Goal: Task Accomplishment & Management: Complete application form

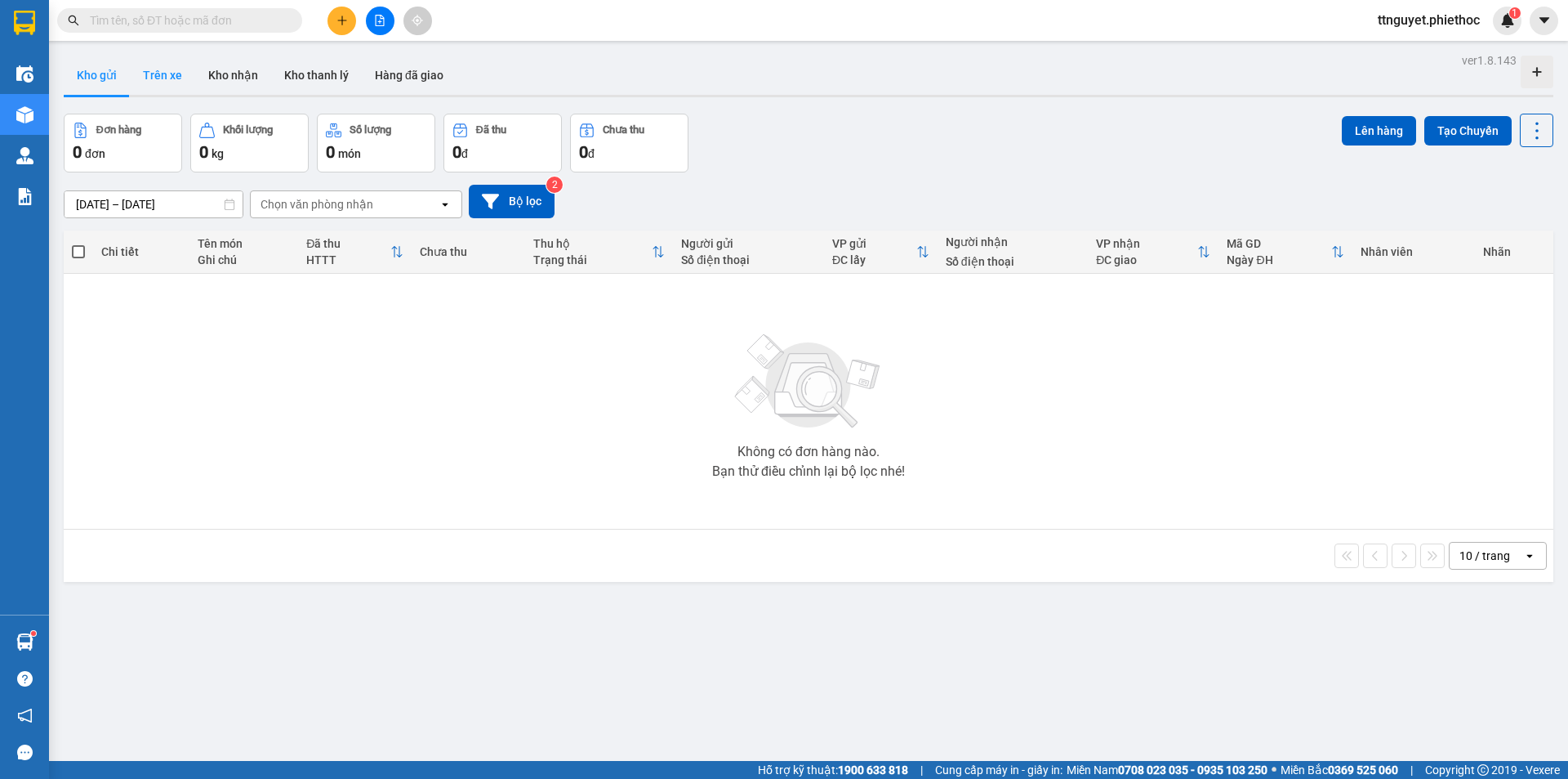
click at [172, 70] on button "Trên xe" at bounding box center [162, 75] width 66 height 40
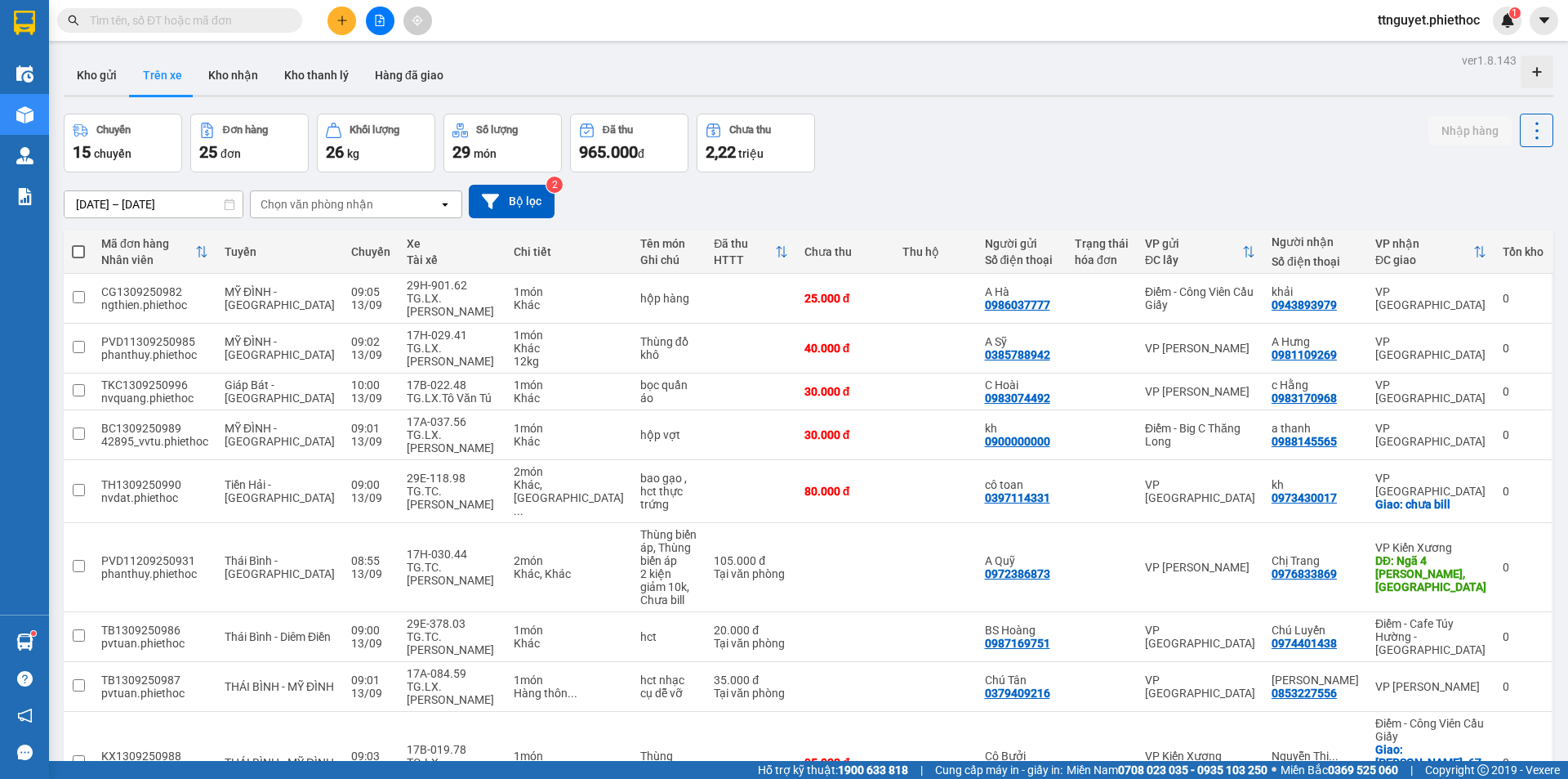
click at [274, 205] on div "Chọn văn phòng nhận" at bounding box center [317, 204] width 113 height 16
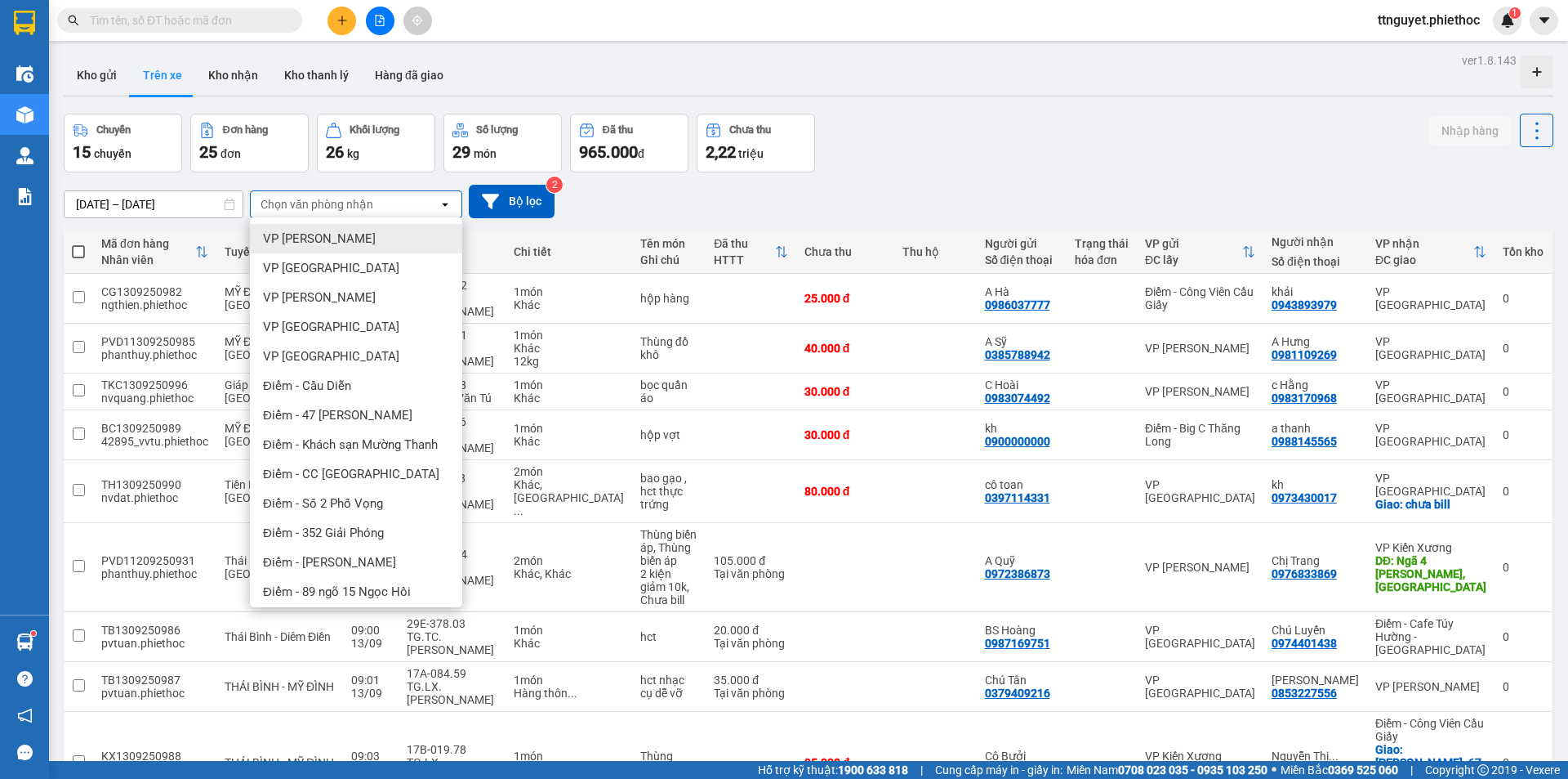
click at [282, 228] on div "VP [PERSON_NAME]" at bounding box center [356, 238] width 213 height 29
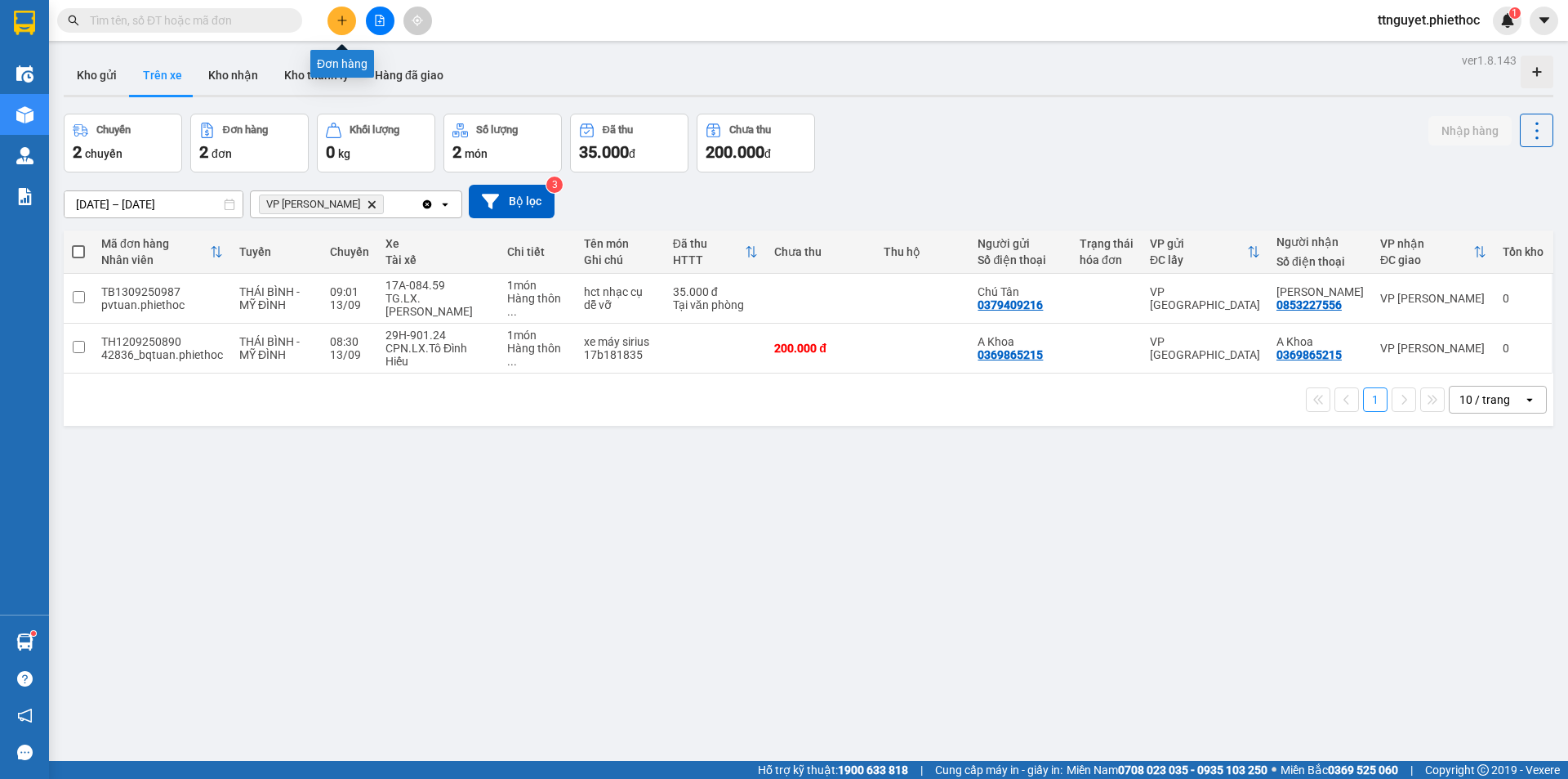
click at [345, 17] on icon "plus" at bounding box center [342, 20] width 12 height 12
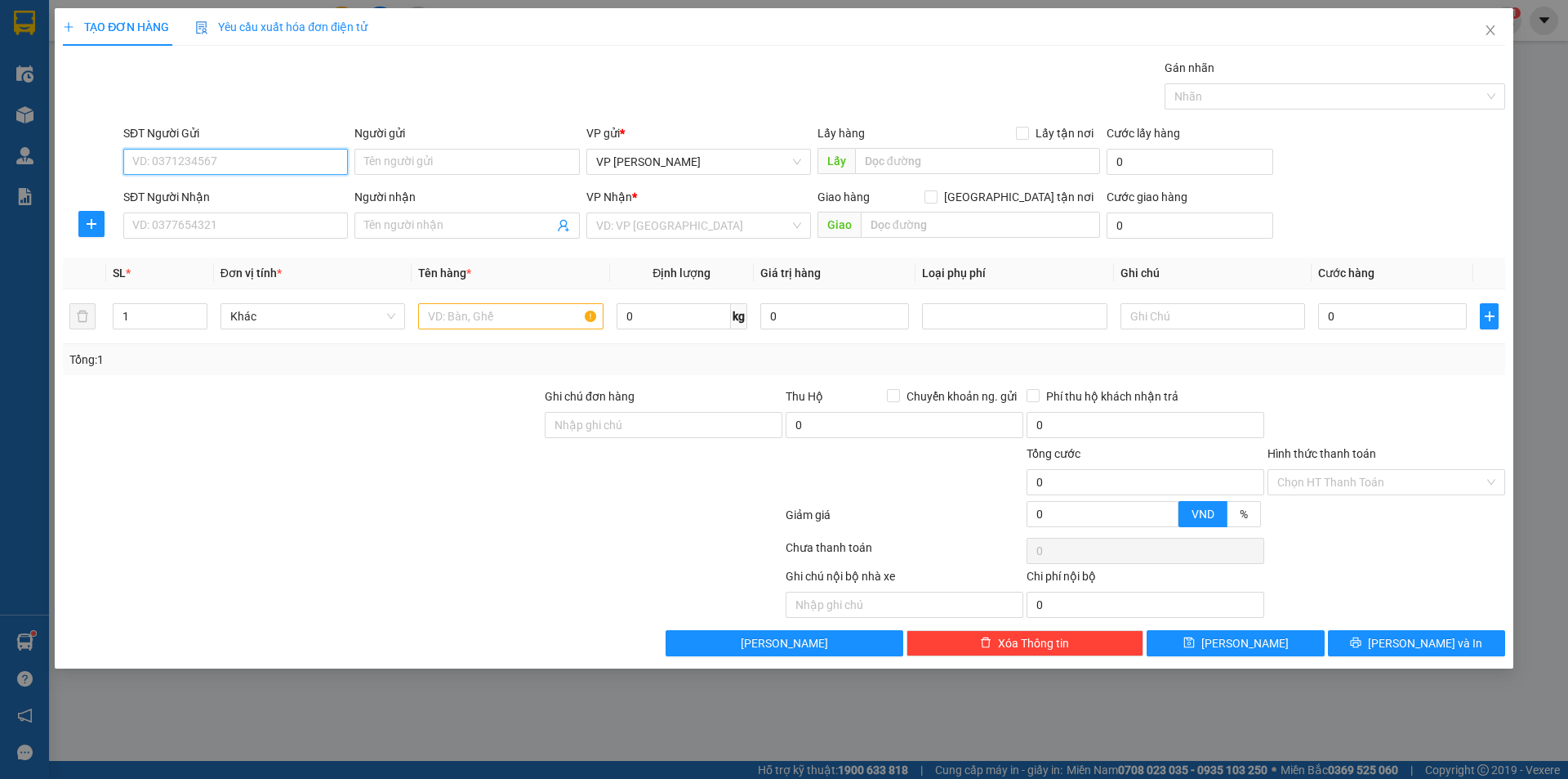
click at [288, 162] on input "SĐT Người Gửi" at bounding box center [235, 162] width 224 height 26
type input "0339977891"
click at [270, 195] on div "0339977891 - [PERSON_NAME]" at bounding box center [235, 193] width 205 height 18
type input "[PERSON_NAME]"
type input "0339977891"
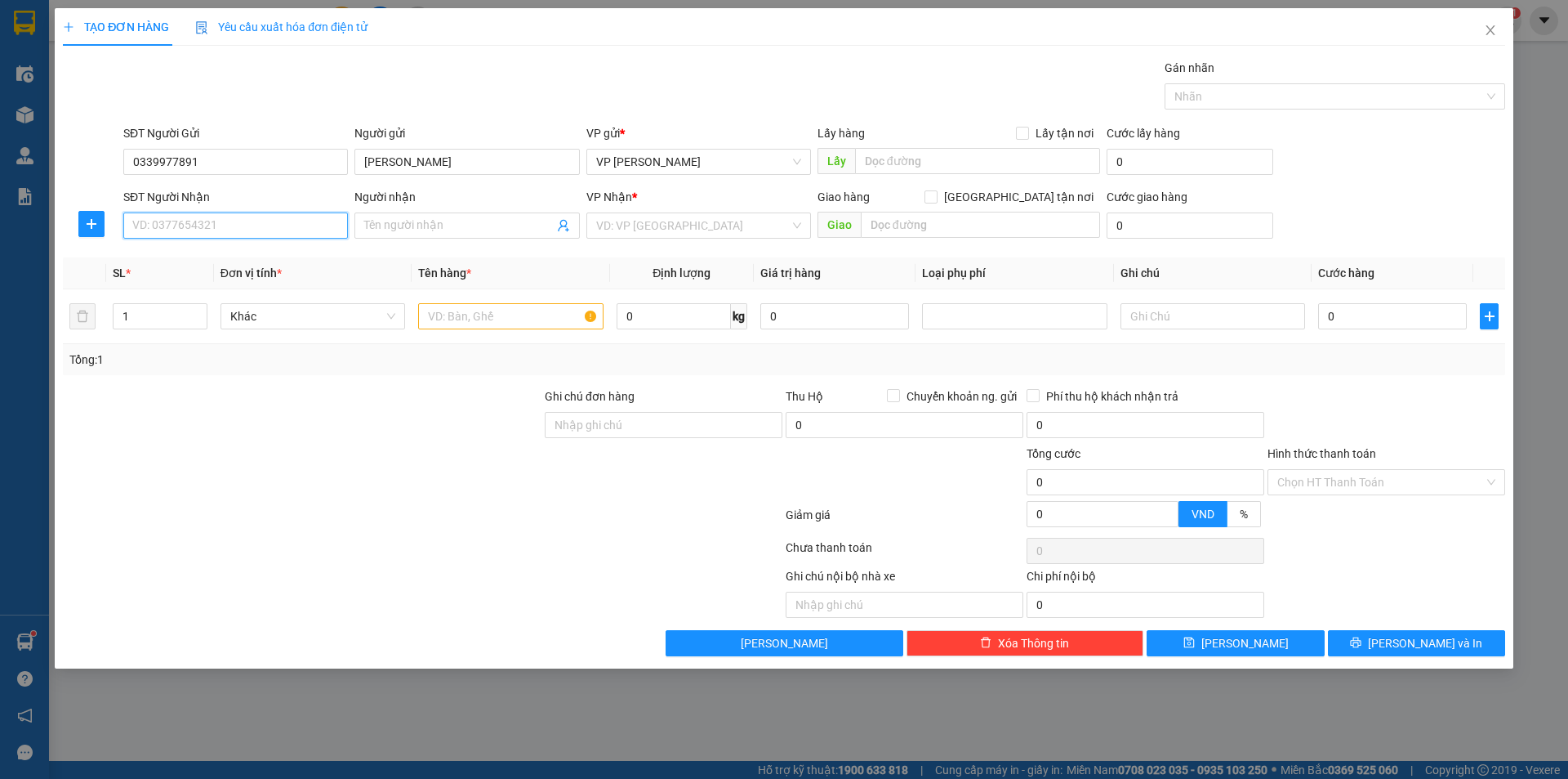
click at [262, 217] on input "SĐT Người Nhận" at bounding box center [235, 225] width 224 height 26
click at [245, 256] on div "0339977891 - [PERSON_NAME]" at bounding box center [235, 257] width 205 height 18
type input "0339977891"
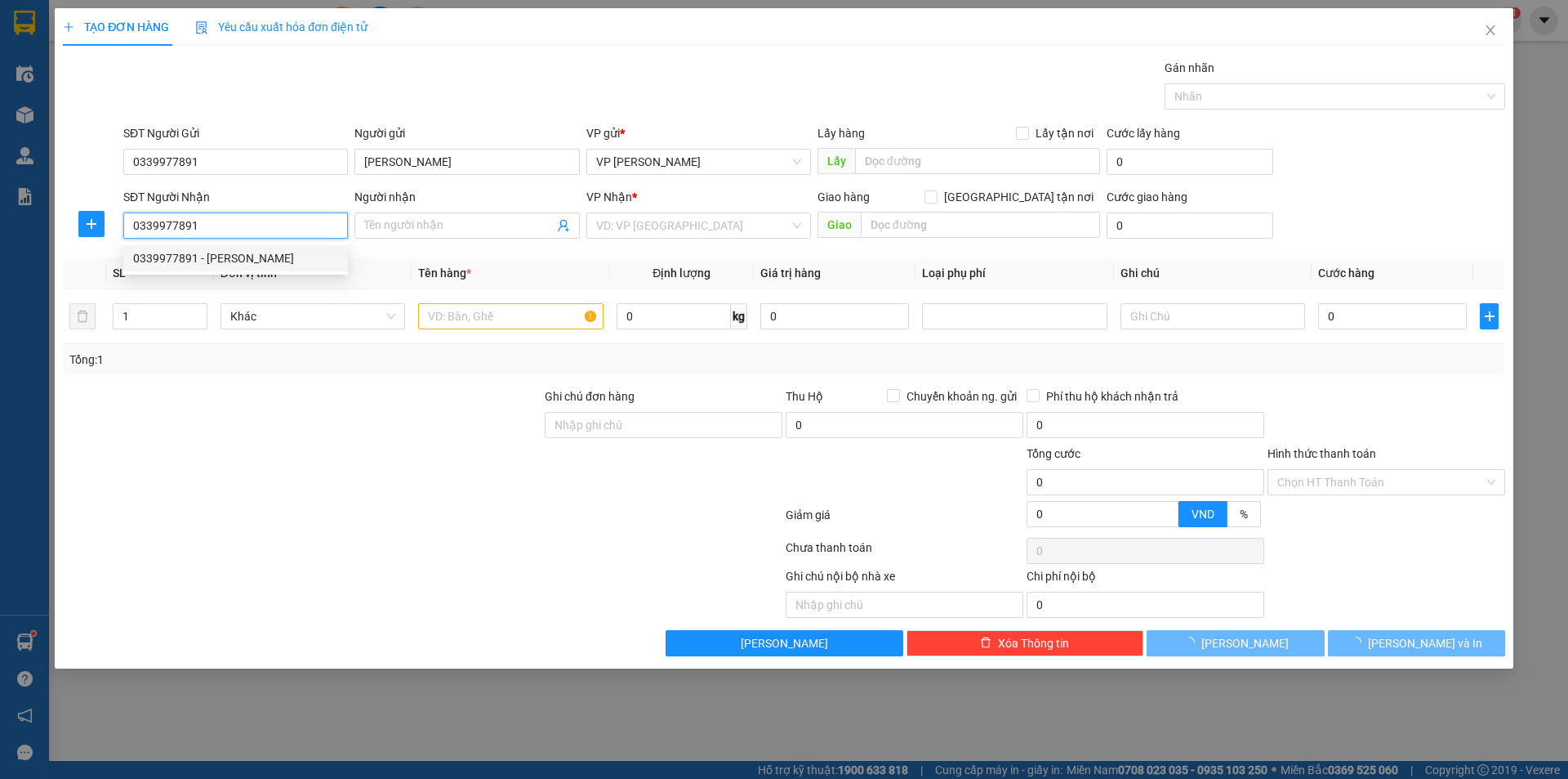
type input "[PERSON_NAME]"
checkbox input "true"
type input "250 Đ. [PERSON_NAME], [PERSON_NAME], [GEOGRAPHIC_DATA], [GEOGRAPHIC_DATA] 10000…"
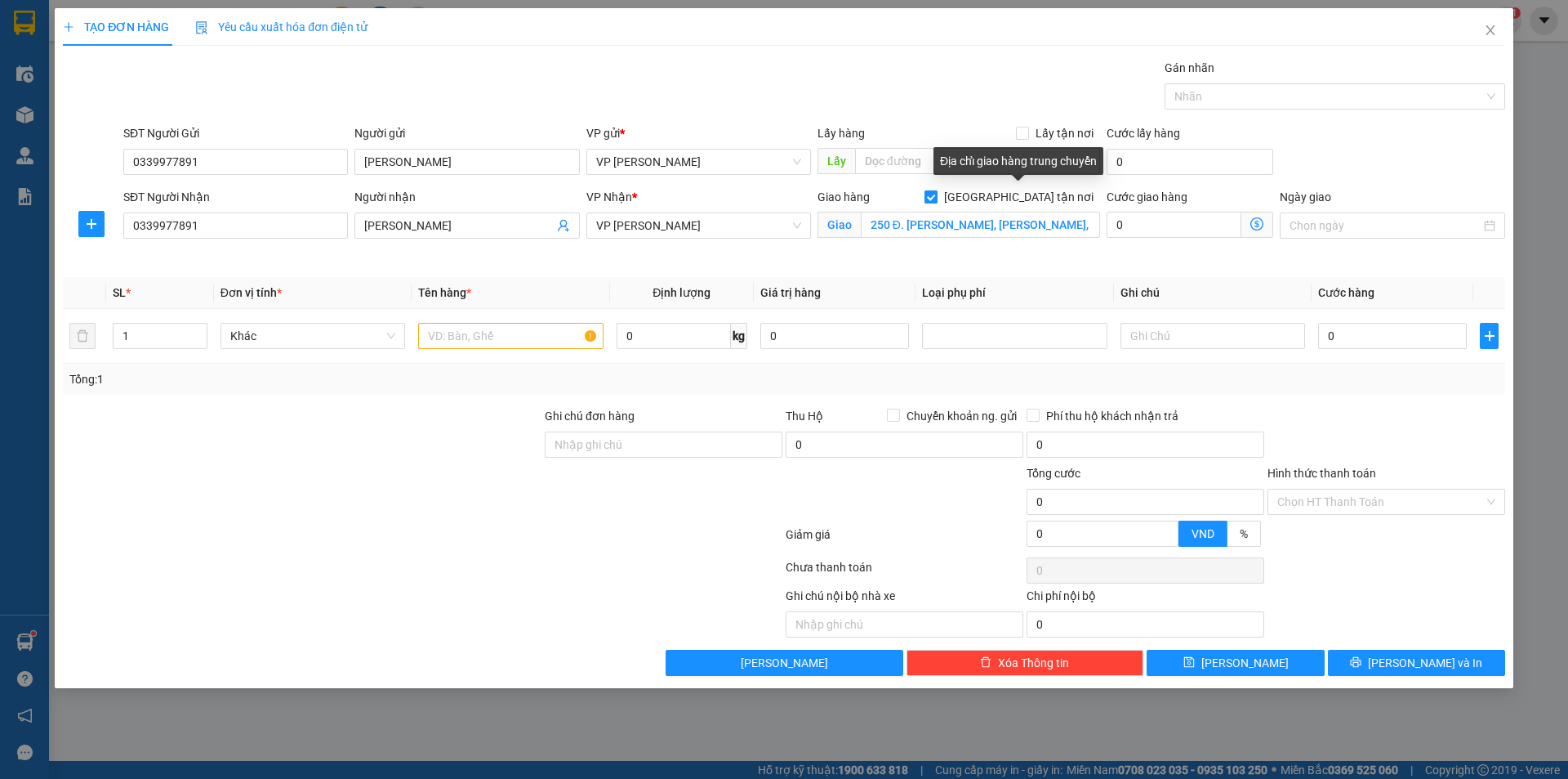
click at [936, 196] on input "[GEOGRAPHIC_DATA] tận nơi" at bounding box center [931, 196] width 12 height 12
checkbox input "false"
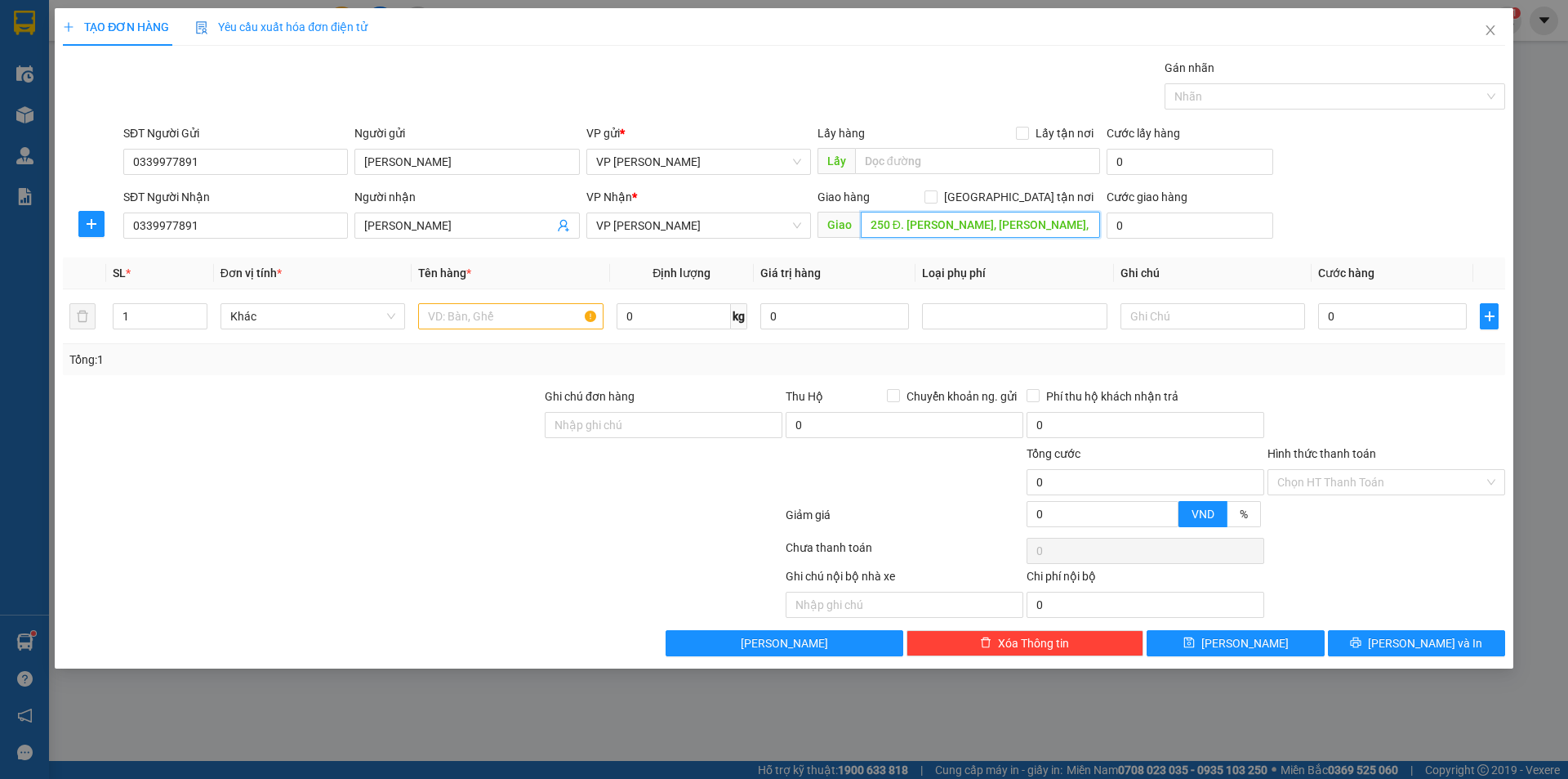
click at [940, 236] on input "250 Đ. [PERSON_NAME], [PERSON_NAME], [GEOGRAPHIC_DATA], [GEOGRAPHIC_DATA] 10000…" at bounding box center [980, 225] width 240 height 26
click at [720, 232] on span "VP [PERSON_NAME]" at bounding box center [699, 225] width 205 height 24
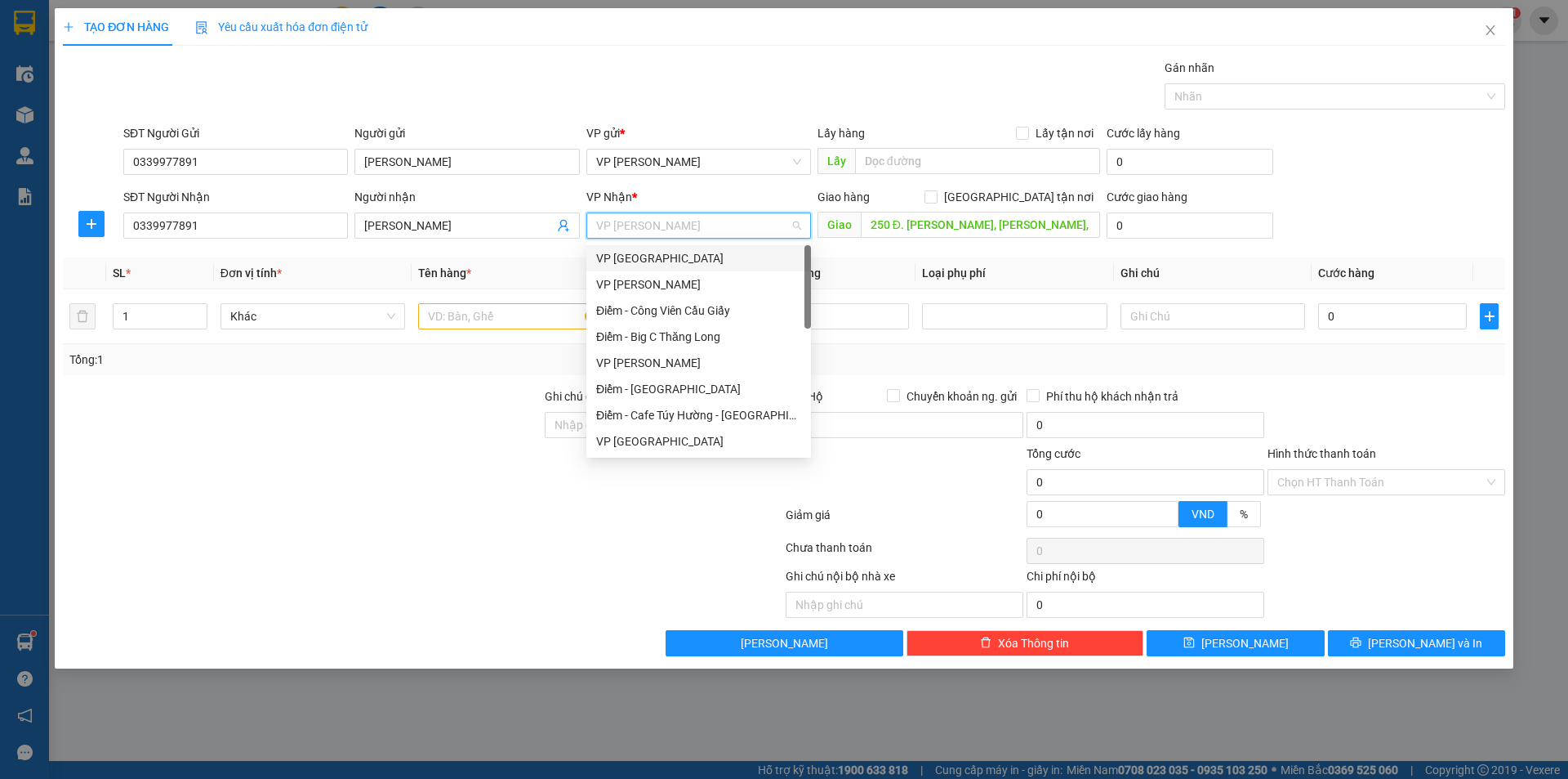
click at [676, 246] on div "VP [GEOGRAPHIC_DATA]" at bounding box center [698, 257] width 224 height 26
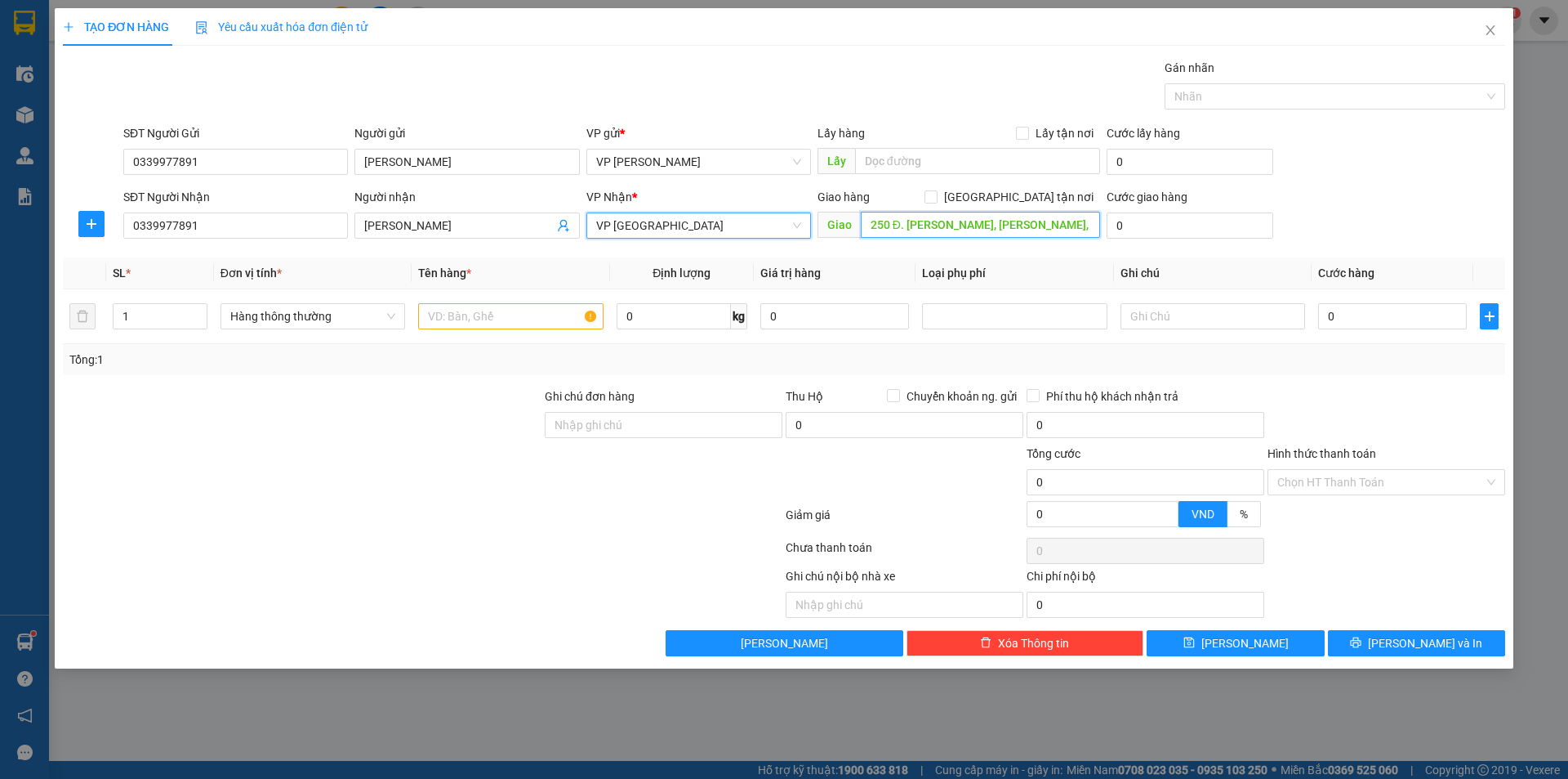
click at [1093, 227] on input "250 Đ. [PERSON_NAME], [PERSON_NAME], [GEOGRAPHIC_DATA], [GEOGRAPHIC_DATA] 10000…" at bounding box center [980, 225] width 240 height 26
click at [536, 318] on input "text" at bounding box center [510, 315] width 185 height 26
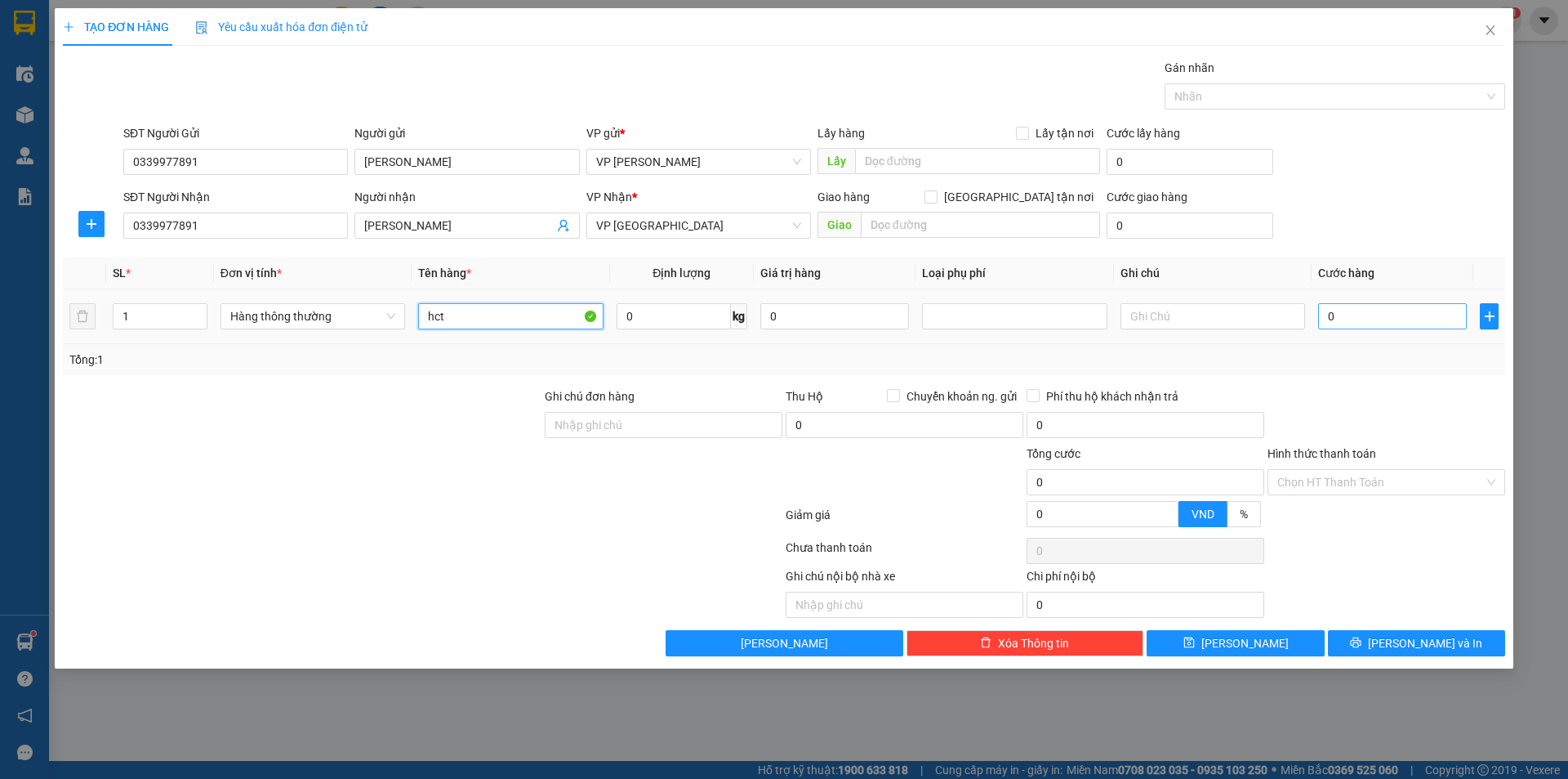
type input "hct"
click at [1409, 319] on input "0" at bounding box center [1392, 315] width 149 height 26
type input "02"
type input "2"
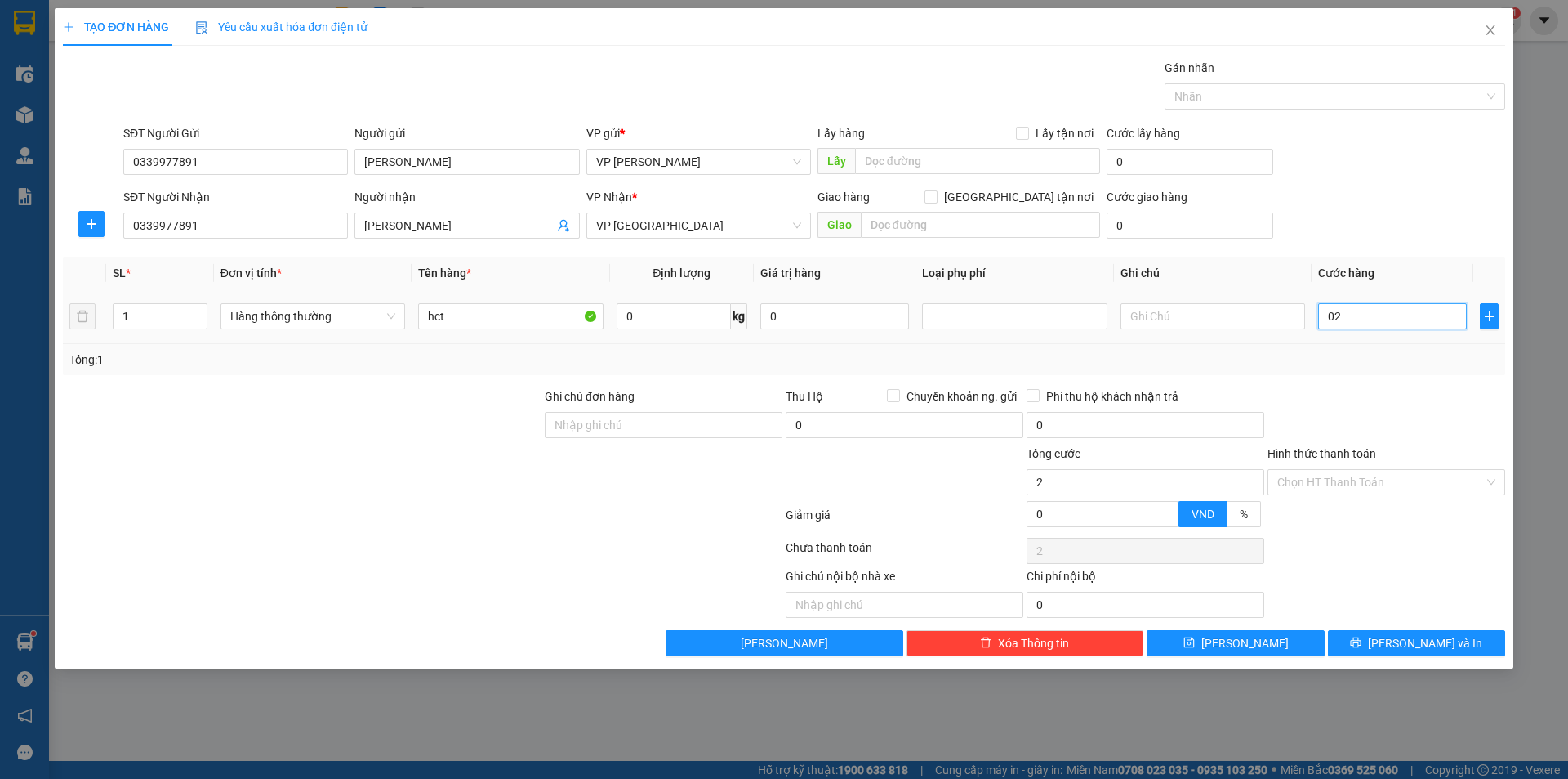
type input "025"
type input "25"
type input "25.000"
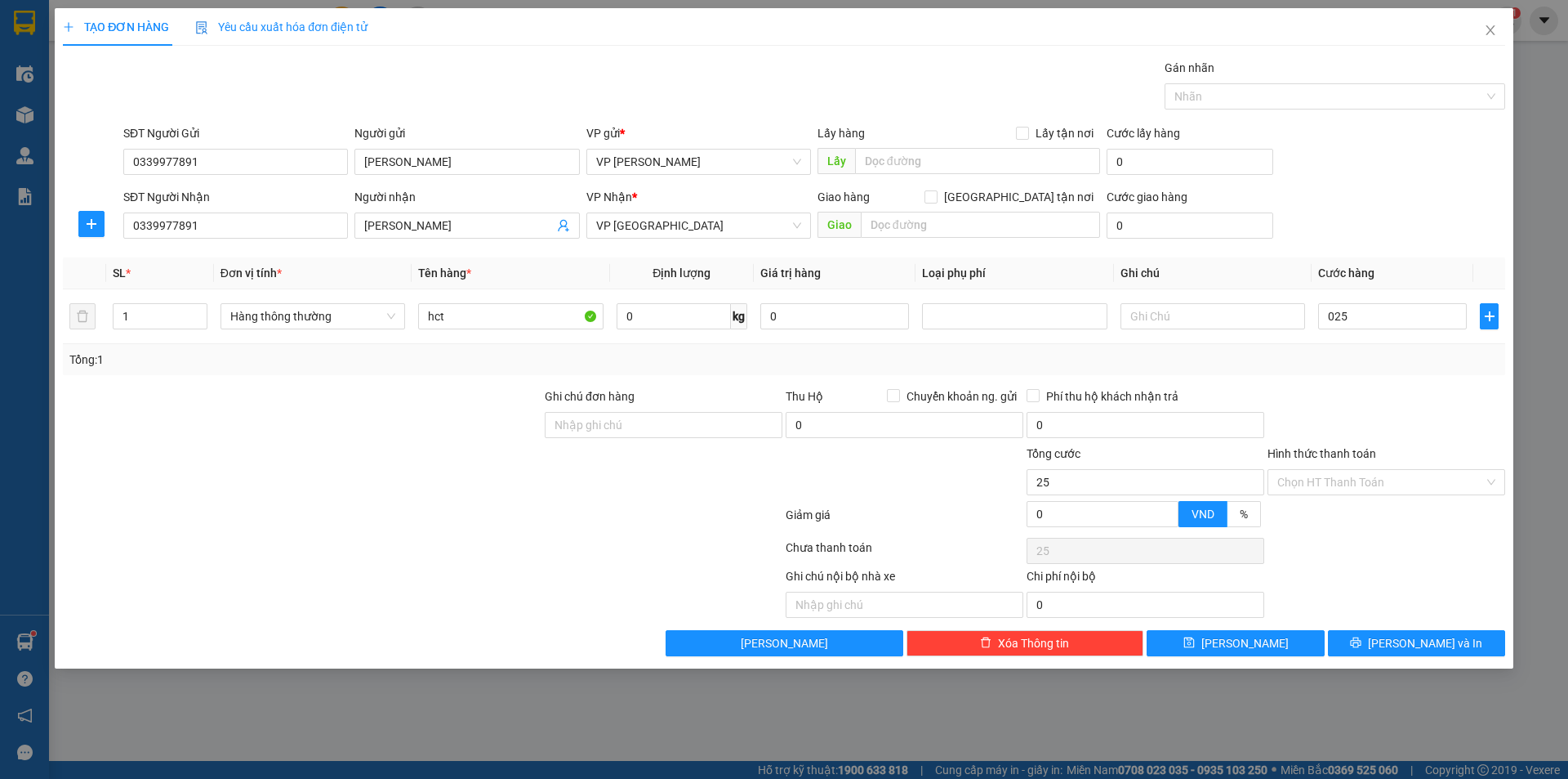
type input "25.000"
click at [1406, 365] on div "Tổng: 1" at bounding box center [784, 359] width 1429 height 18
click at [1369, 645] on button "[PERSON_NAME] và In" at bounding box center [1416, 643] width 177 height 26
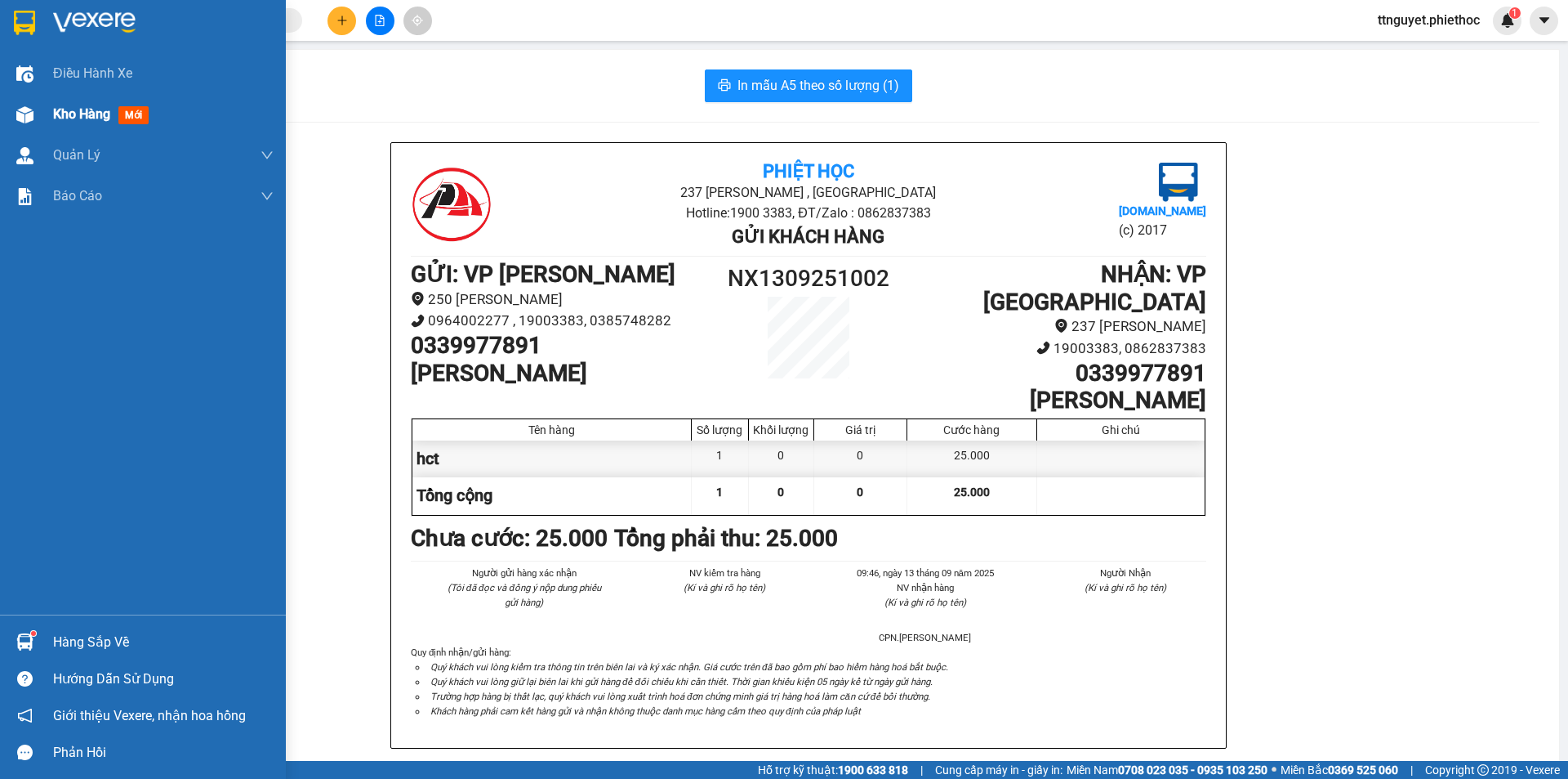
drag, startPoint x: 37, startPoint y: 114, endPoint x: 61, endPoint y: 103, distance: 26.4
click at [40, 114] on div "Kho hàng mới" at bounding box center [143, 114] width 286 height 41
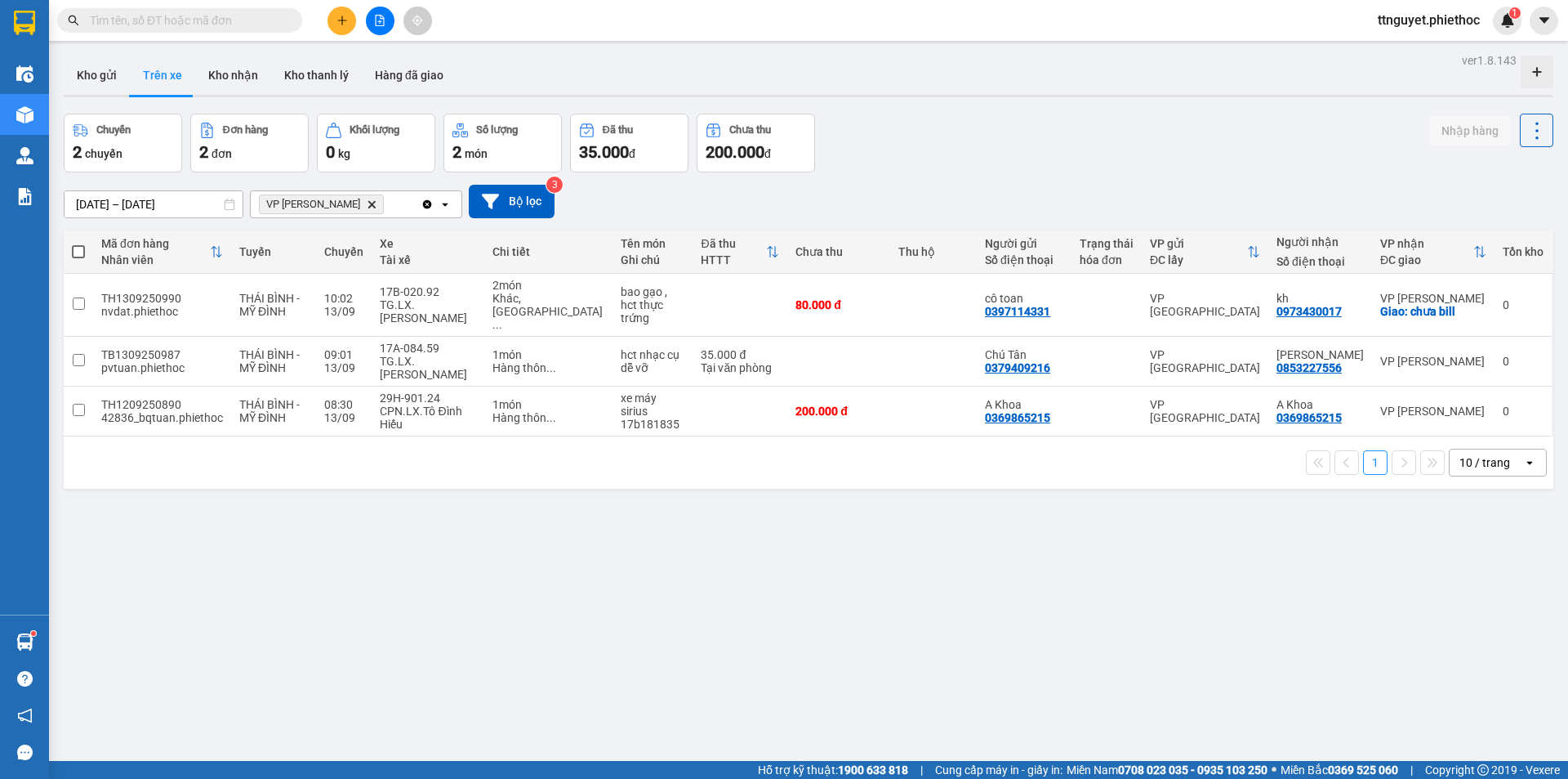
click at [56, 72] on main "ver 1.8.143 Kho gửi Trên xe Kho nhận Kho thanh [PERSON_NAME] đã giao Chuyến 2 c…" at bounding box center [784, 380] width 1568 height 760
click at [92, 75] on button "Kho gửi" at bounding box center [97, 75] width 66 height 40
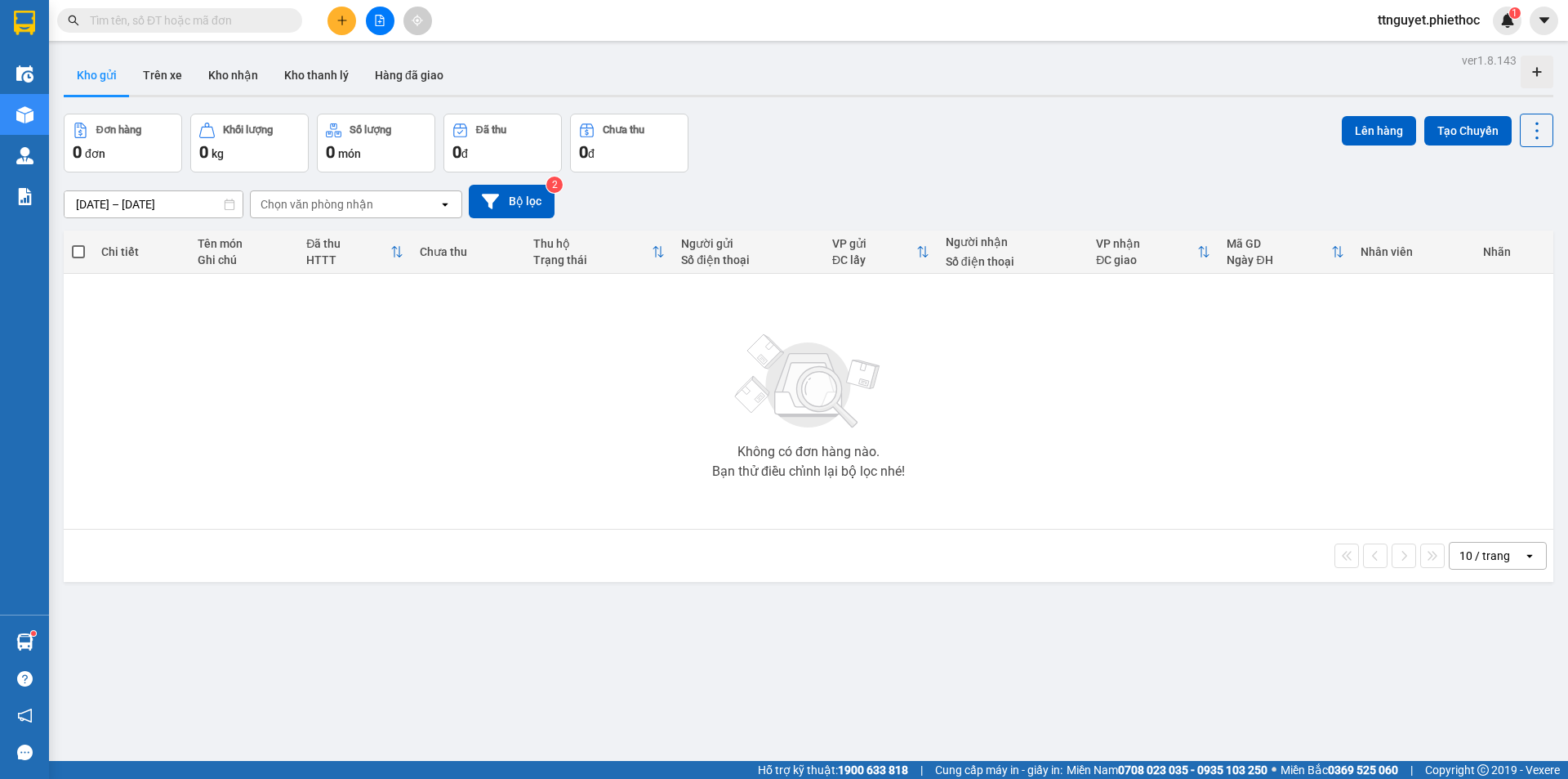
click at [100, 65] on button "Kho gửi" at bounding box center [97, 75] width 66 height 40
click at [101, 65] on button "Kho gửi" at bounding box center [97, 75] width 66 height 40
click at [161, 78] on button "Trên xe" at bounding box center [162, 75] width 66 height 40
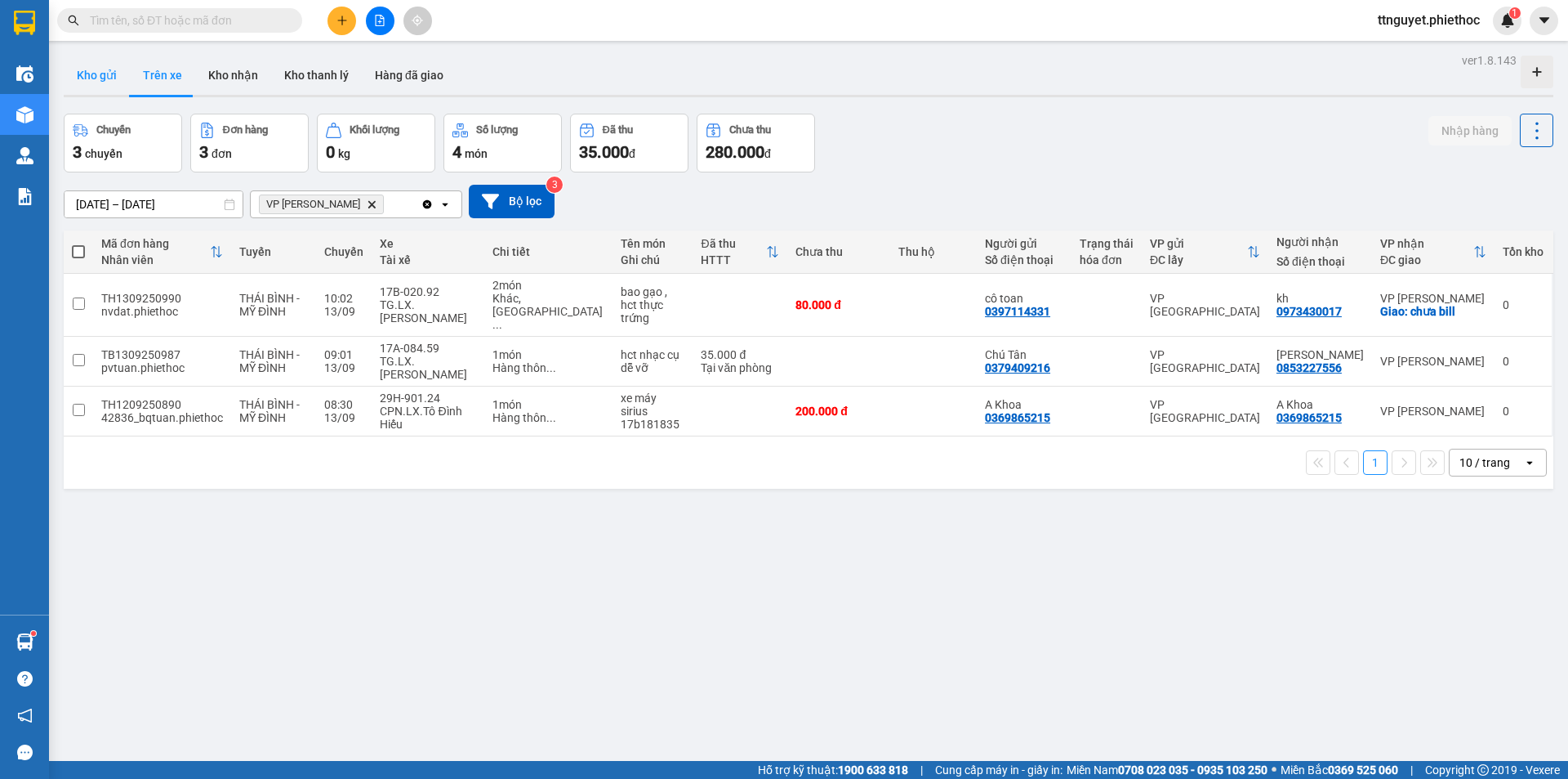
click at [81, 76] on button "Kho gửi" at bounding box center [97, 75] width 66 height 40
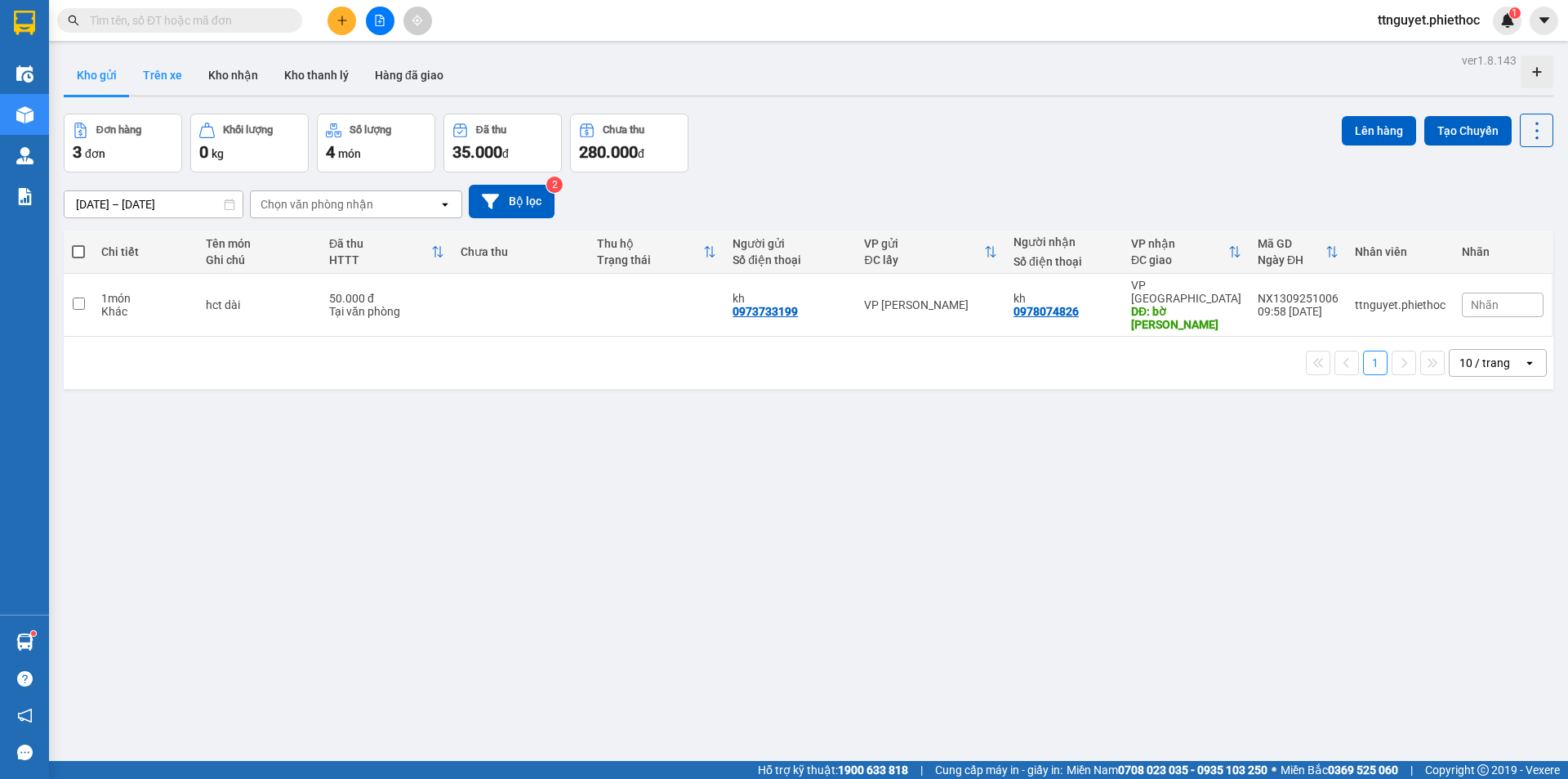
click at [155, 73] on button "Trên xe" at bounding box center [162, 75] width 66 height 40
